Goal: Find specific page/section: Find specific page/section

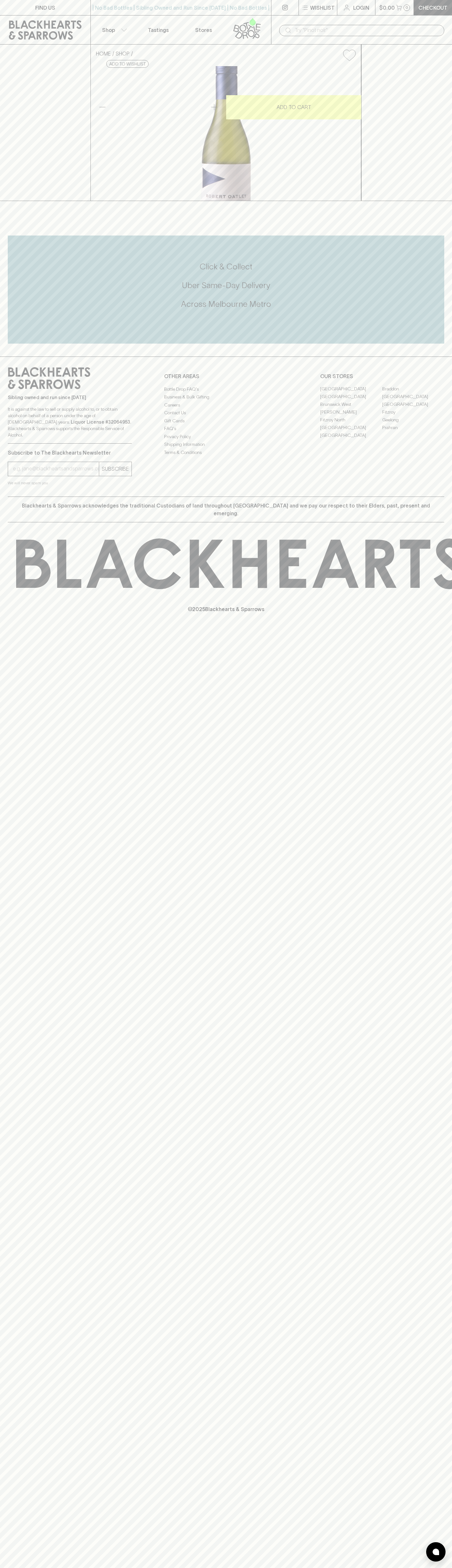
click at [320, 19] on div "​" at bounding box center [361, 30] width 181 height 29
click at [448, 926] on div "FIND US | No Bad Bottles | Sibling Owned and Run Since 2006 | No Bad Bottles | …" at bounding box center [226, 784] width 452 height 1568
click at [329, 1567] on html "FIND US | No Bad Bottles | Sibling Owned and Run Since 2006 | No Bad Bottles | …" at bounding box center [226, 784] width 452 height 1568
click at [2, 629] on footer "Sibling owned and run since 2006 It is against the law to sell or supply alcoho…" at bounding box center [226, 493] width 452 height 273
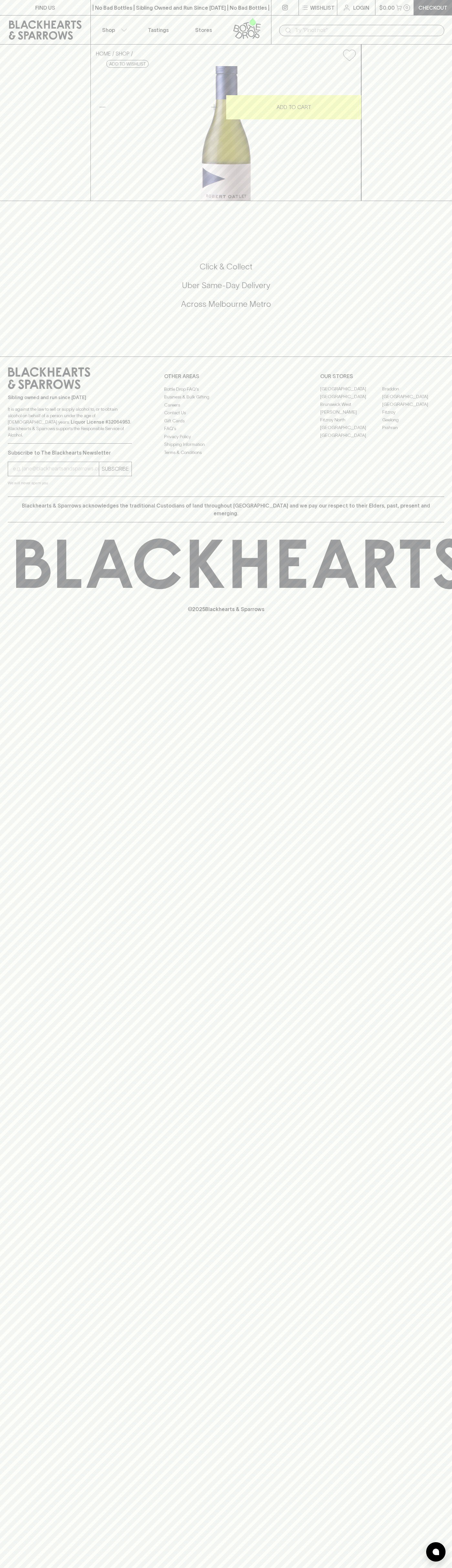
click at [413, 416] on link "Fitzroy" at bounding box center [413, 412] width 62 height 8
